Goal: Transaction & Acquisition: Purchase product/service

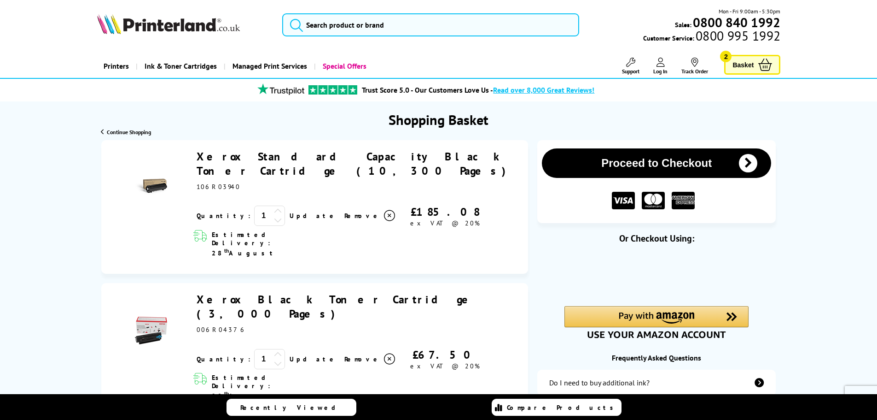
click at [434, 68] on span "Log In" at bounding box center [660, 71] width 14 height 7
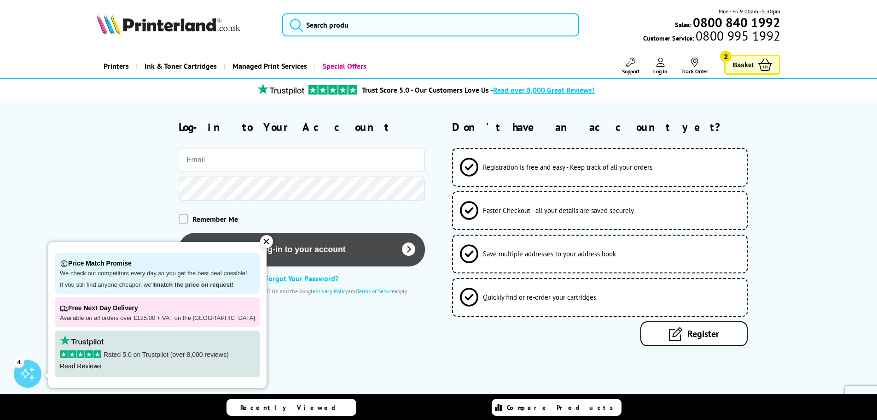
type input "[EMAIL_ADDRESS][DOMAIN_NAME]"
click at [300, 248] on button "Log-in to your account" at bounding box center [302, 250] width 246 height 34
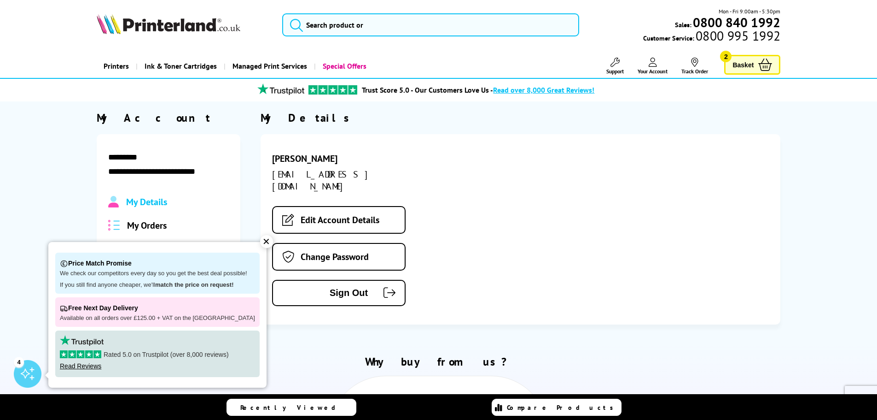
click at [742, 61] on span "Basket" at bounding box center [743, 64] width 21 height 12
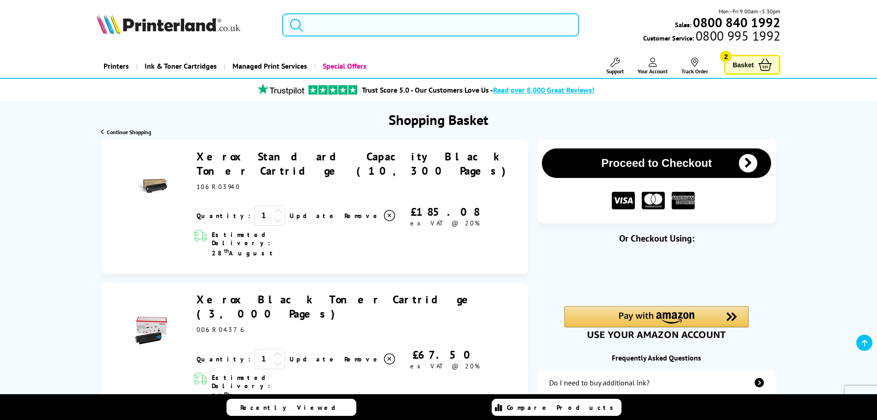
scroll to position [92, 0]
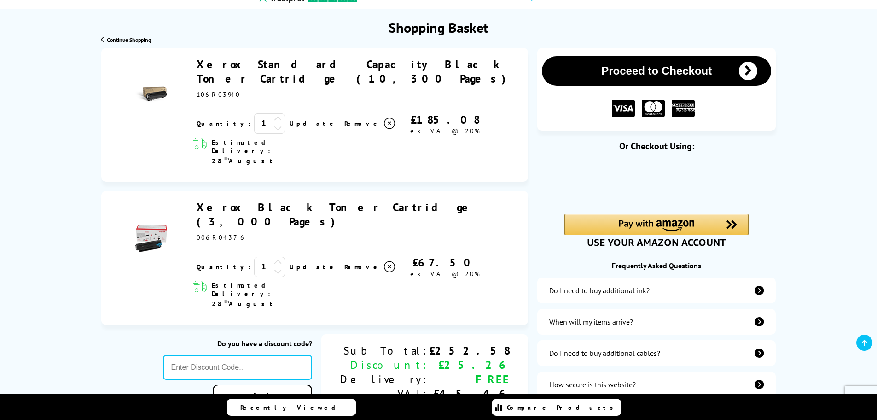
click at [274, 267] on icon at bounding box center [278, 271] width 8 height 8
click at [290, 128] on link "Update" at bounding box center [313, 123] width 47 height 8
click at [384, 129] on icon at bounding box center [389, 123] width 11 height 11
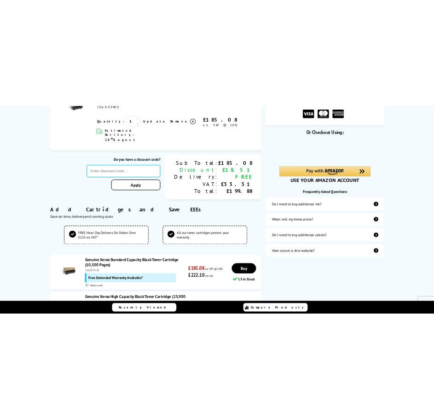
scroll to position [0, 0]
